Goal: Transaction & Acquisition: Purchase product/service

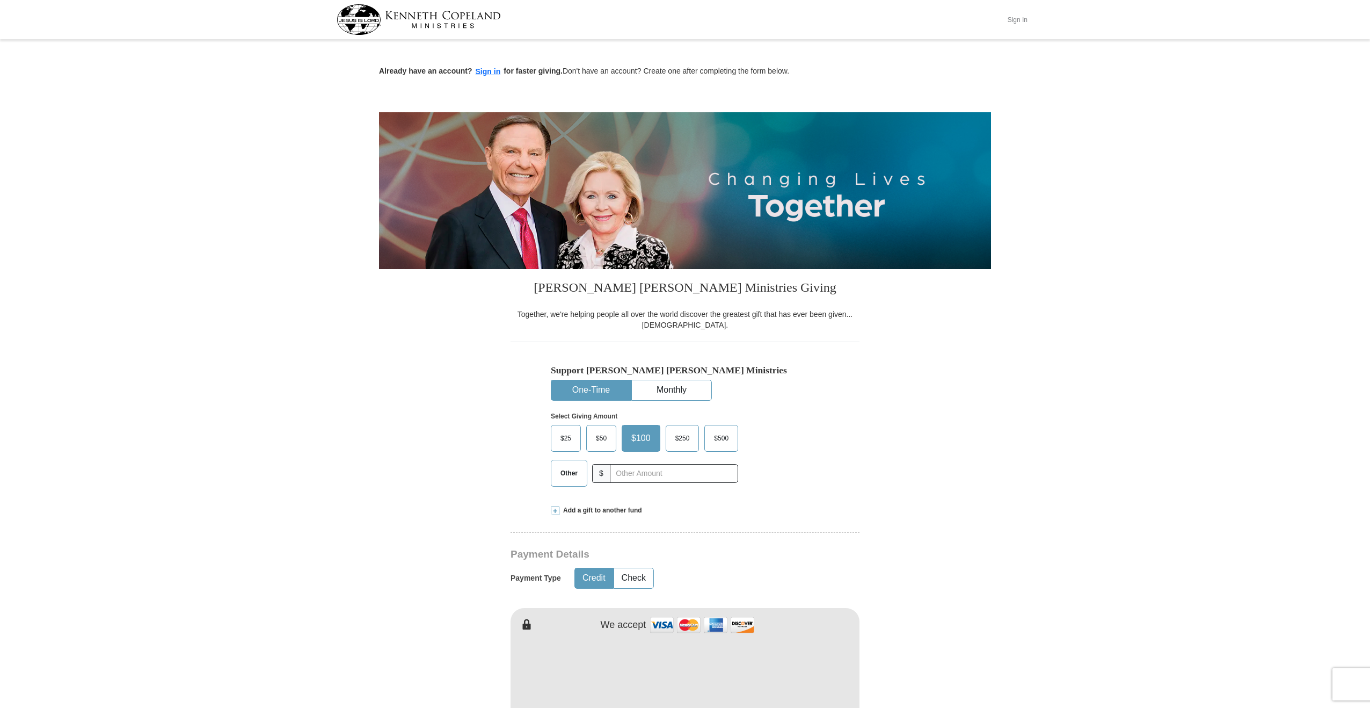
click at [1022, 24] on button "Sign In" at bounding box center [1017, 19] width 32 height 17
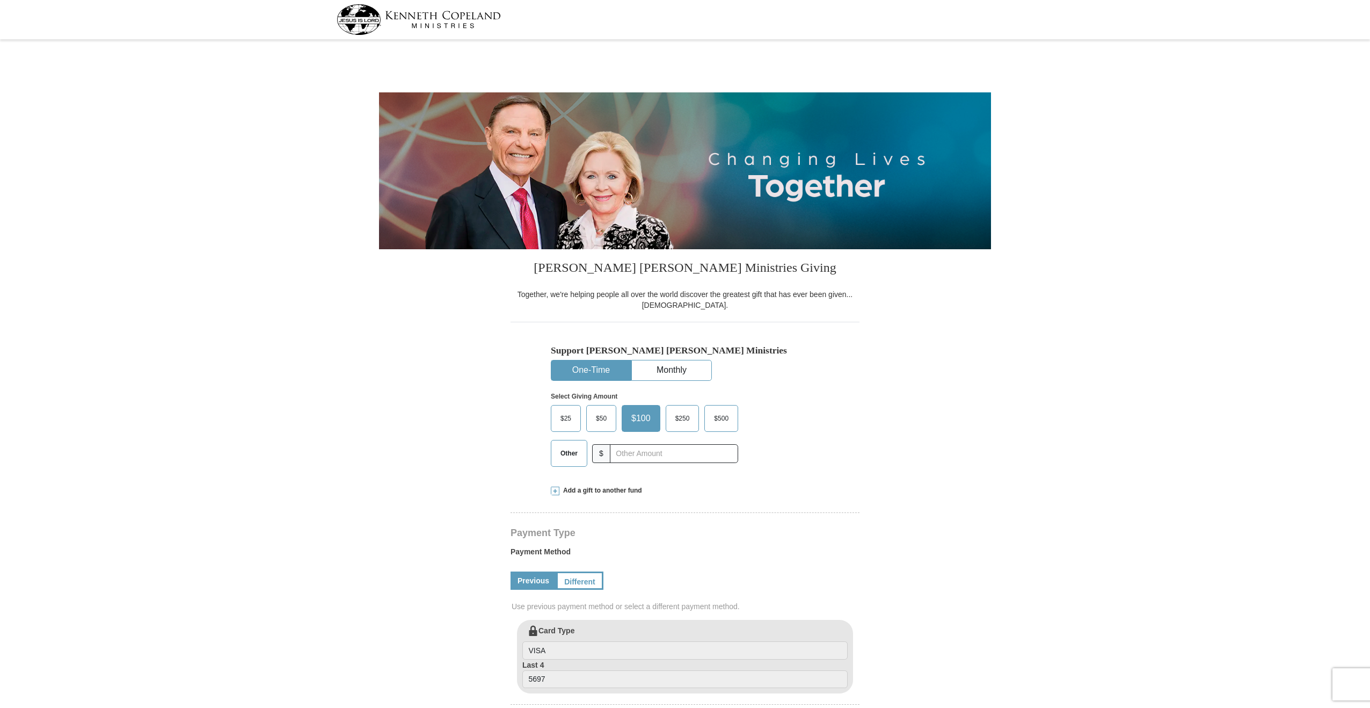
select select "LA"
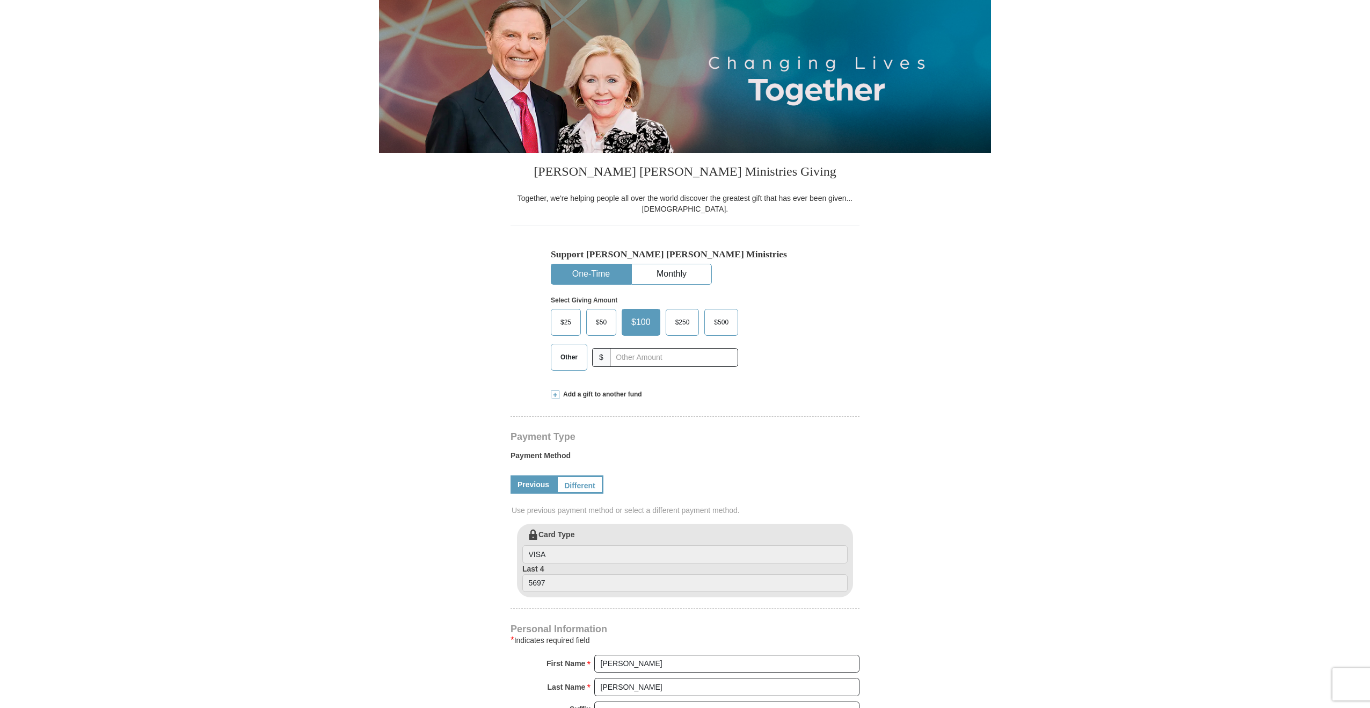
scroll to position [168, 0]
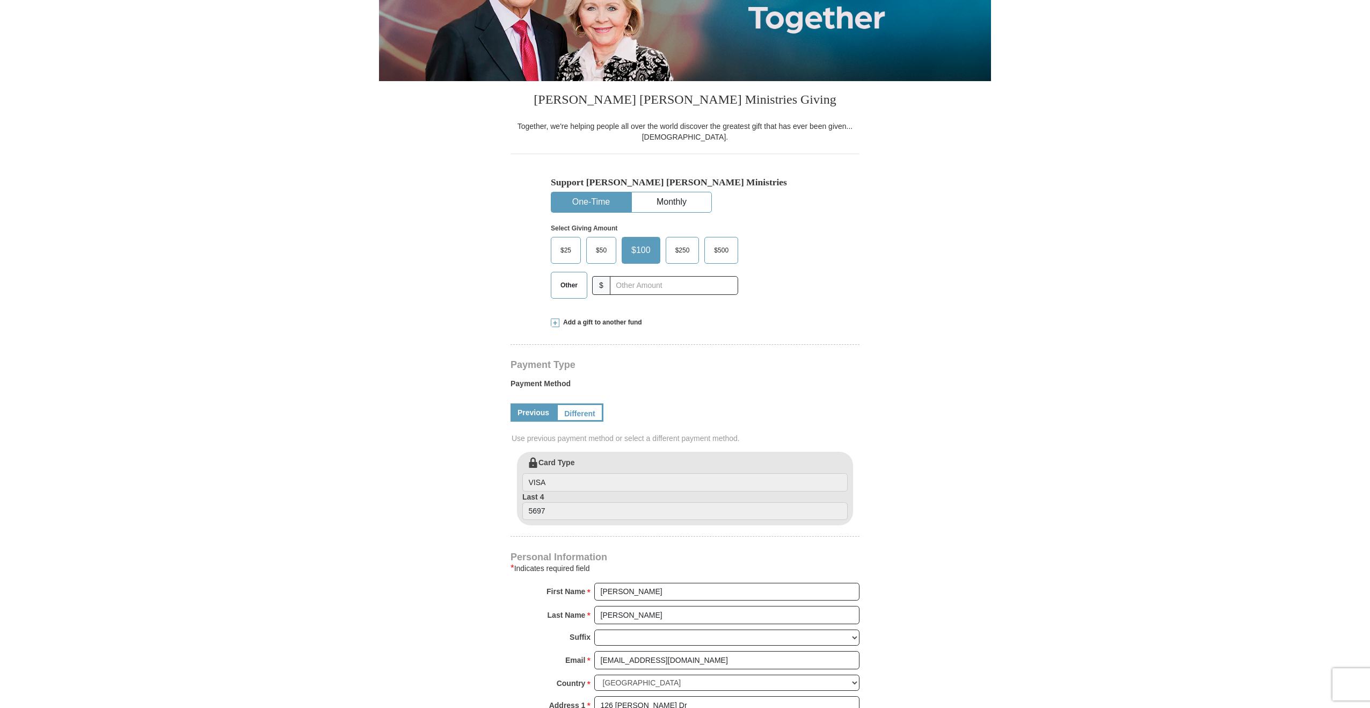
click at [570, 287] on span "Other" at bounding box center [569, 285] width 28 height 16
click at [0, 0] on input "Other" at bounding box center [0, 0] width 0 height 0
click at [642, 290] on input "text" at bounding box center [673, 285] width 119 height 19
type input "40"
click at [827, 352] on div "Kenneth Copeland Ministries Giving Together, we're helping people all over the …" at bounding box center [685, 556] width 349 height 950
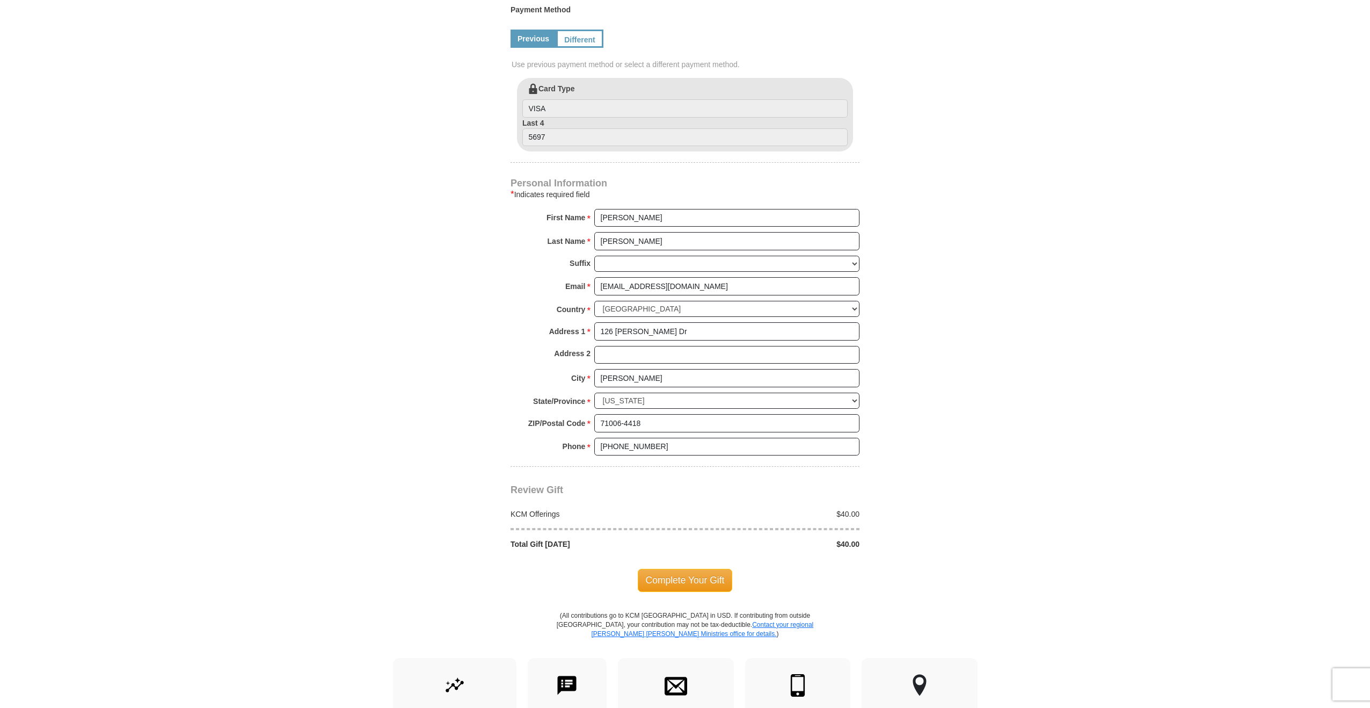
scroll to position [547, 0]
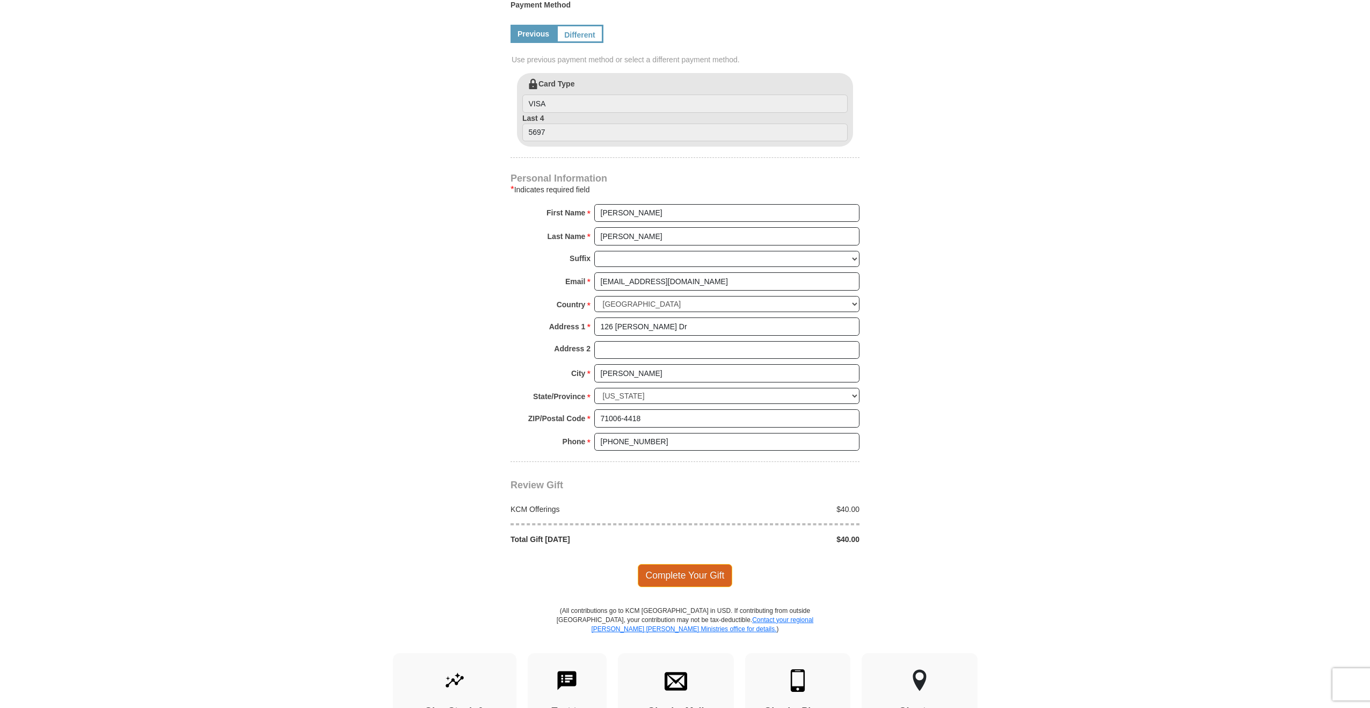
click at [695, 579] on span "Complete Your Gift" at bounding box center [685, 575] width 95 height 23
